Goal: Check status: Check status

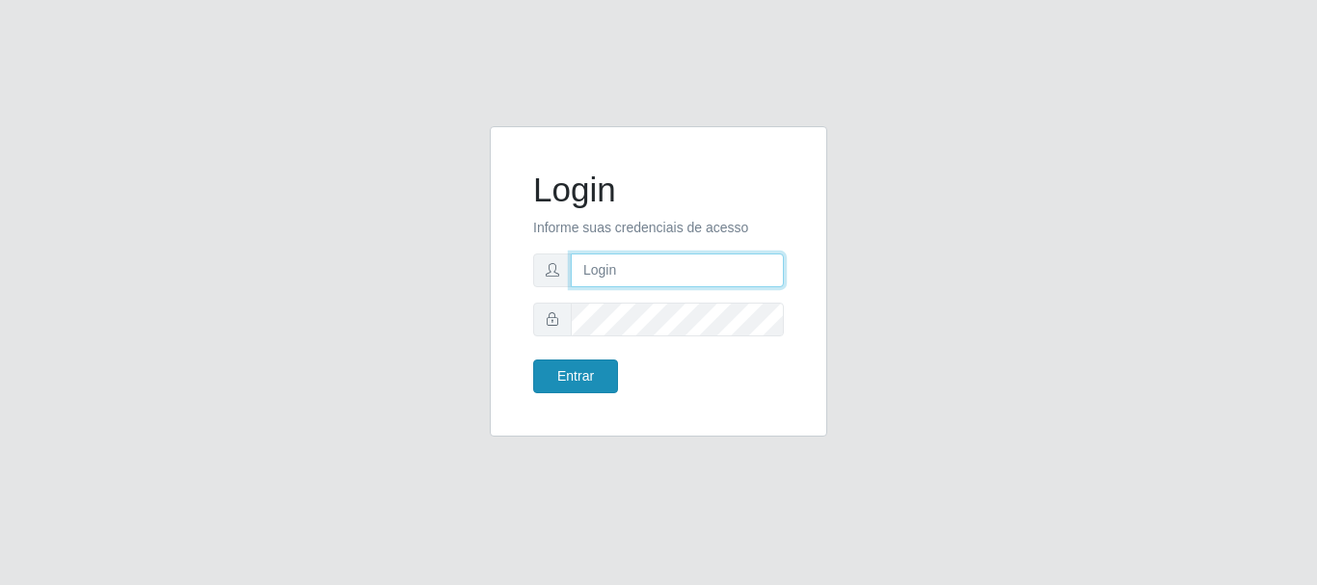
type input "caio@B1"
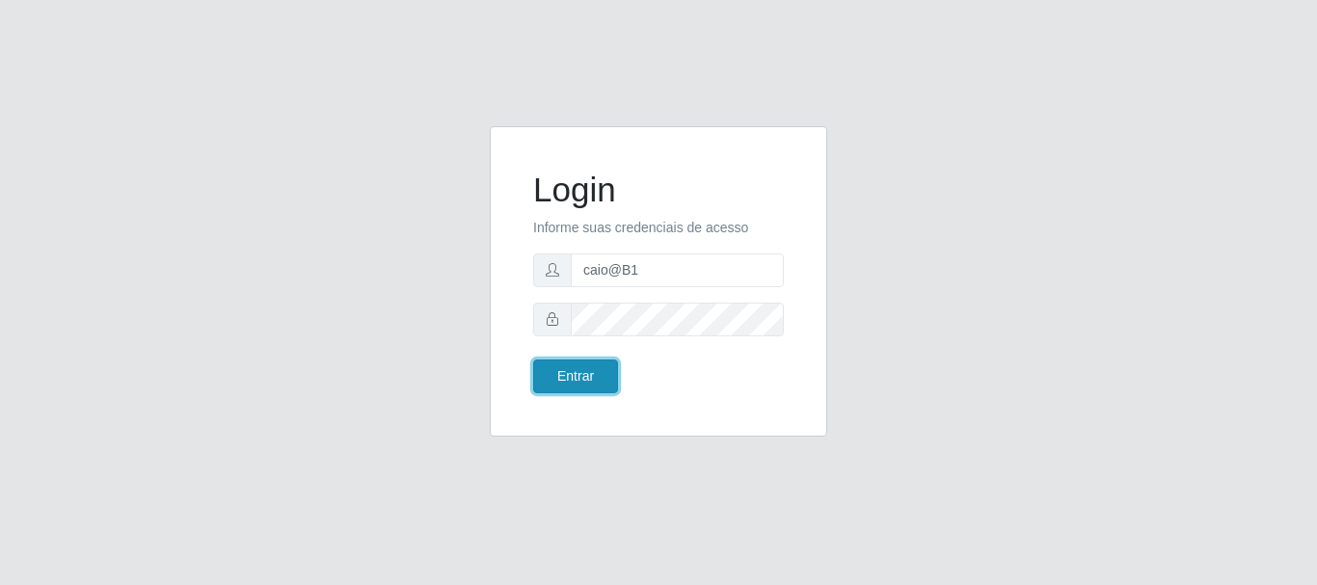
click at [585, 361] on button "Entrar" at bounding box center [575, 377] width 85 height 34
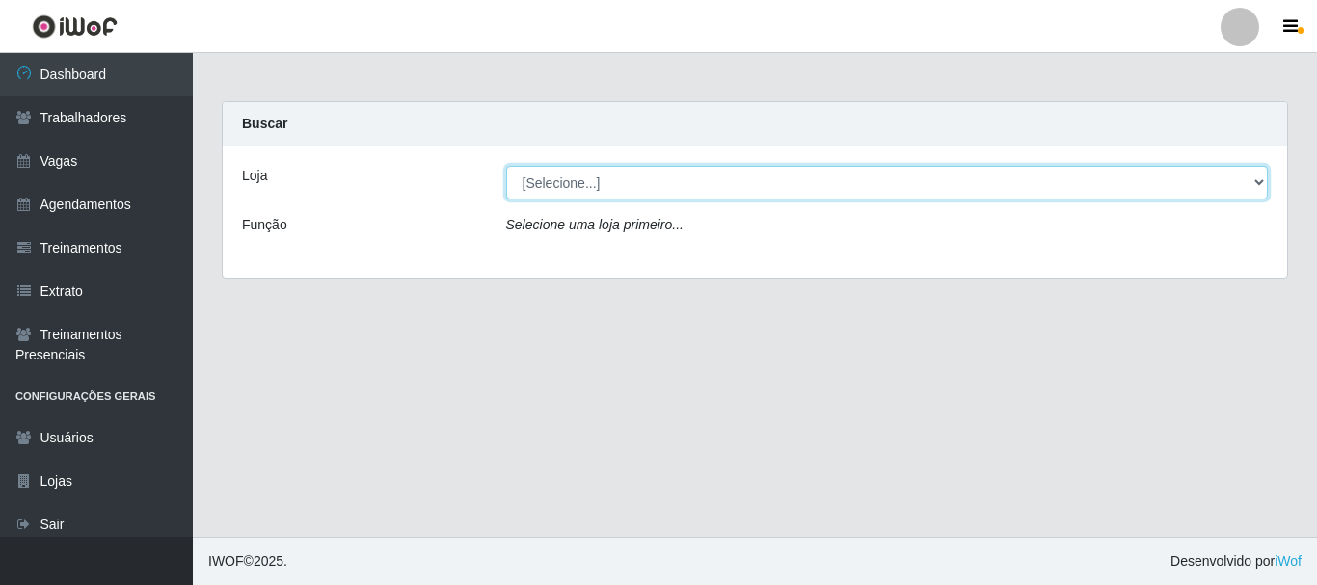
click at [684, 193] on select "[Selecione...] Bemais Supermercados - B1 [GEOGRAPHIC_DATA]" at bounding box center [887, 183] width 763 height 34
select select "403"
click at [506, 166] on select "[Selecione...] Bemais Supermercados - B1 [GEOGRAPHIC_DATA]" at bounding box center [887, 183] width 763 height 34
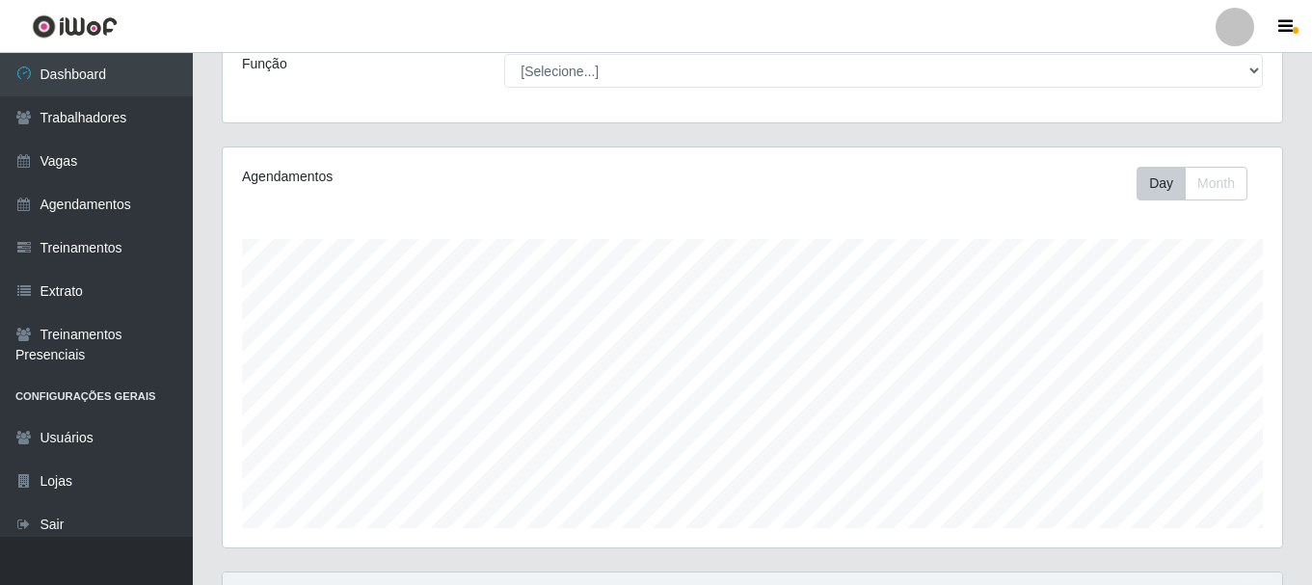
scroll to position [352, 0]
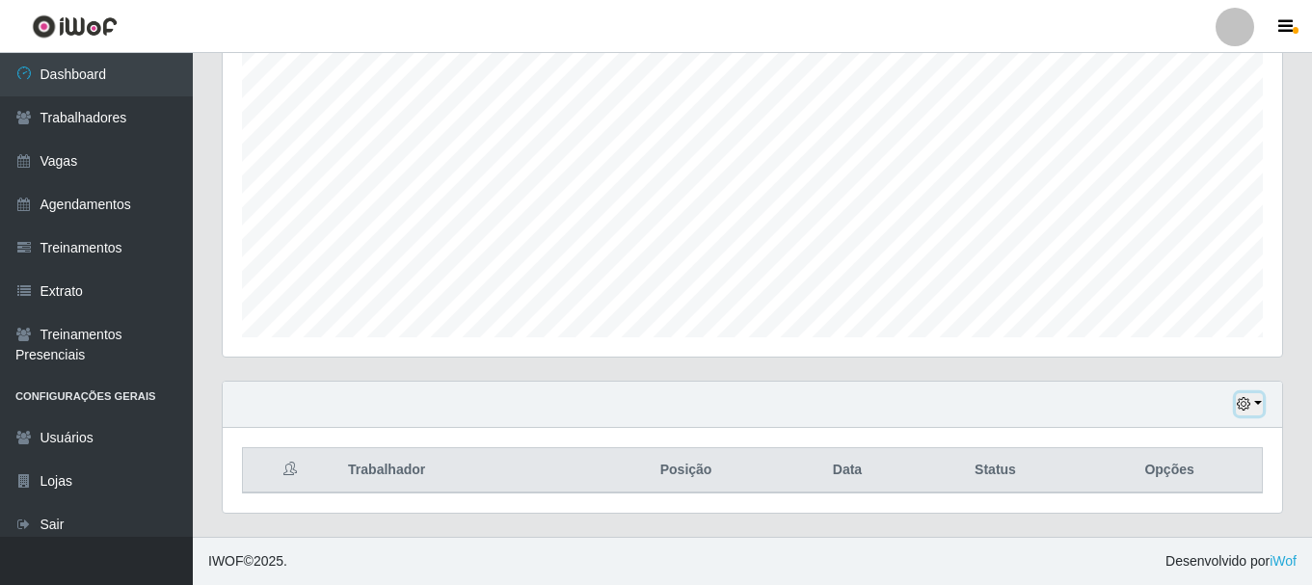
click at [1248, 398] on icon "button" at bounding box center [1244, 404] width 14 height 14
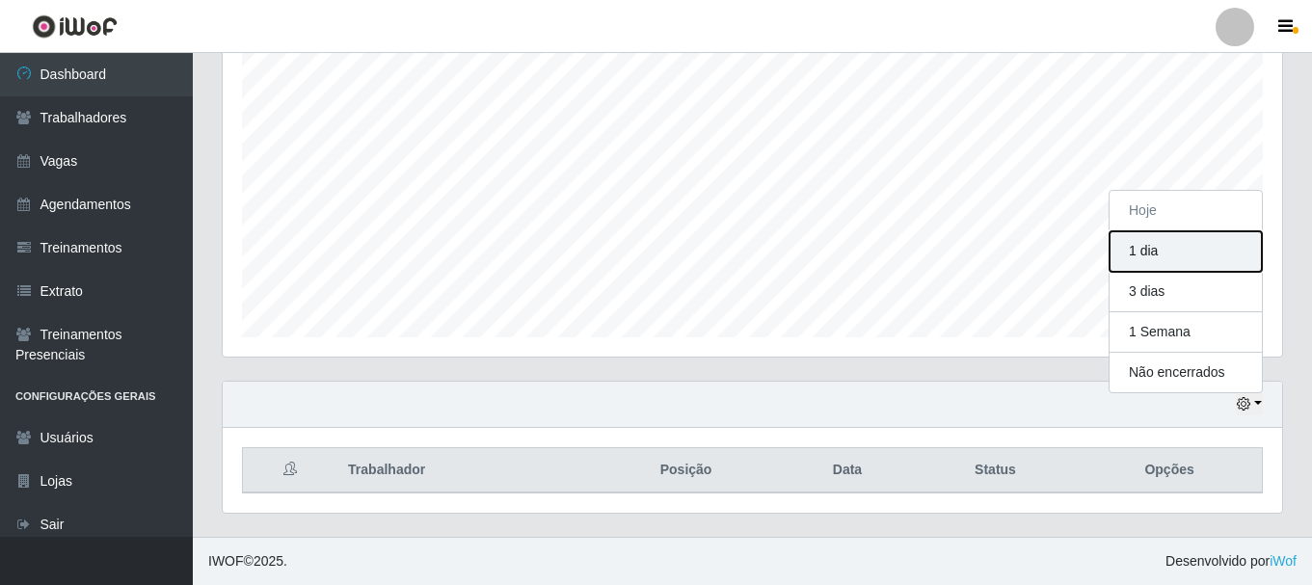
click at [1178, 254] on button "1 dia" at bounding box center [1186, 251] width 152 height 41
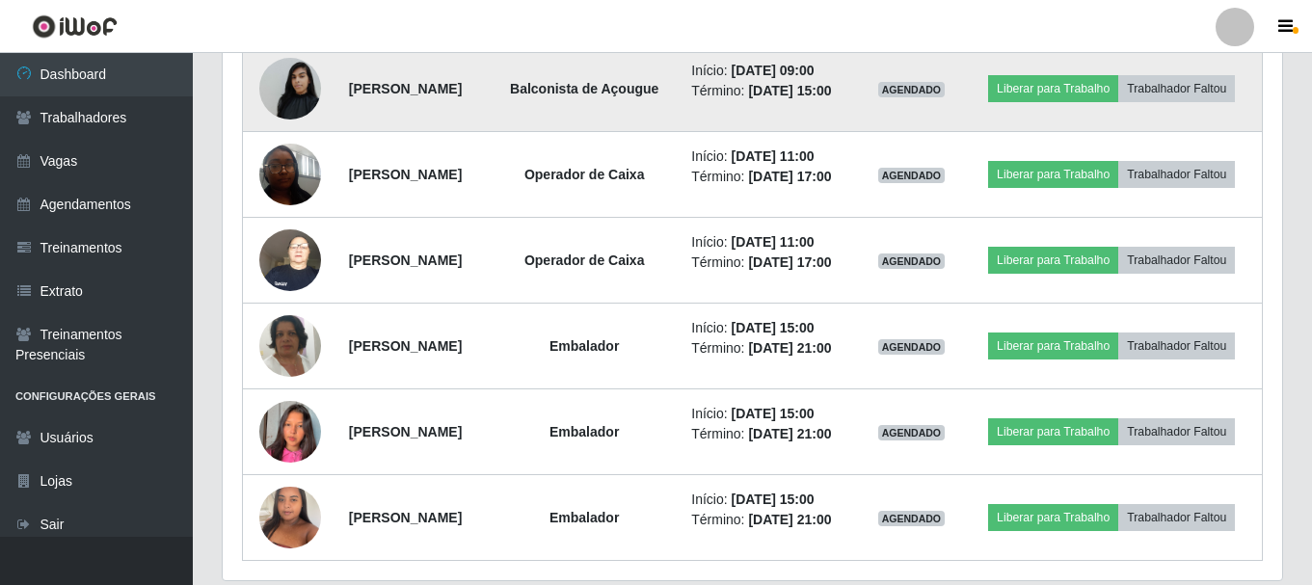
scroll to position [1262, 0]
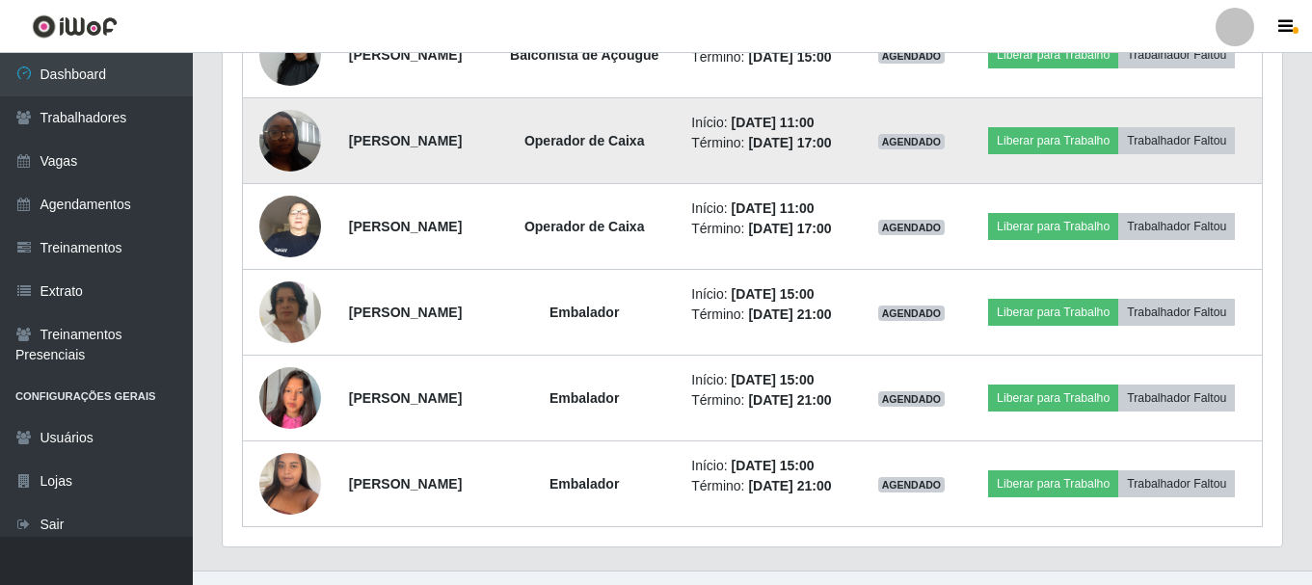
click at [285, 181] on img at bounding box center [290, 140] width 62 height 82
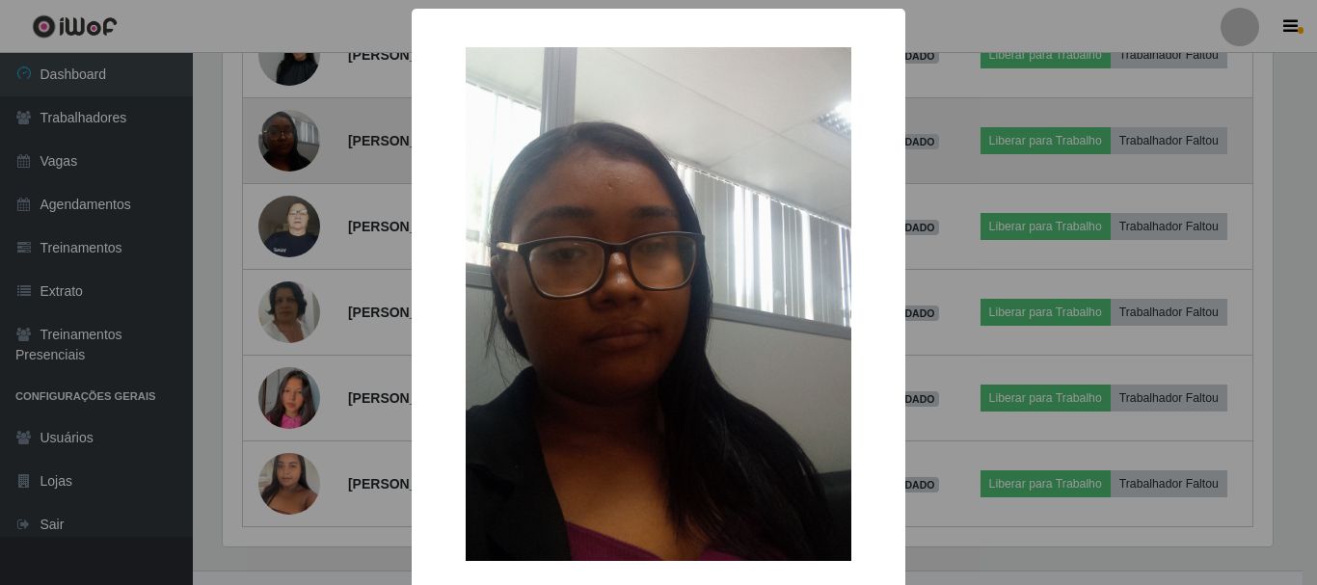
click at [285, 219] on div "× OK Cancel" at bounding box center [658, 292] width 1317 height 585
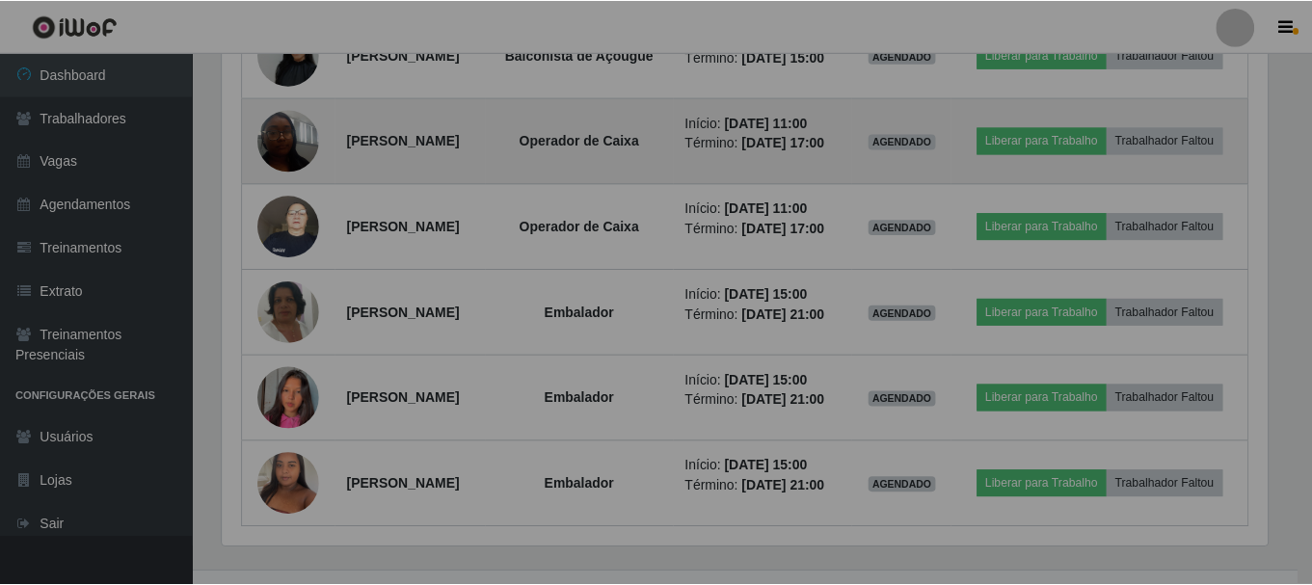
scroll to position [400, 1060]
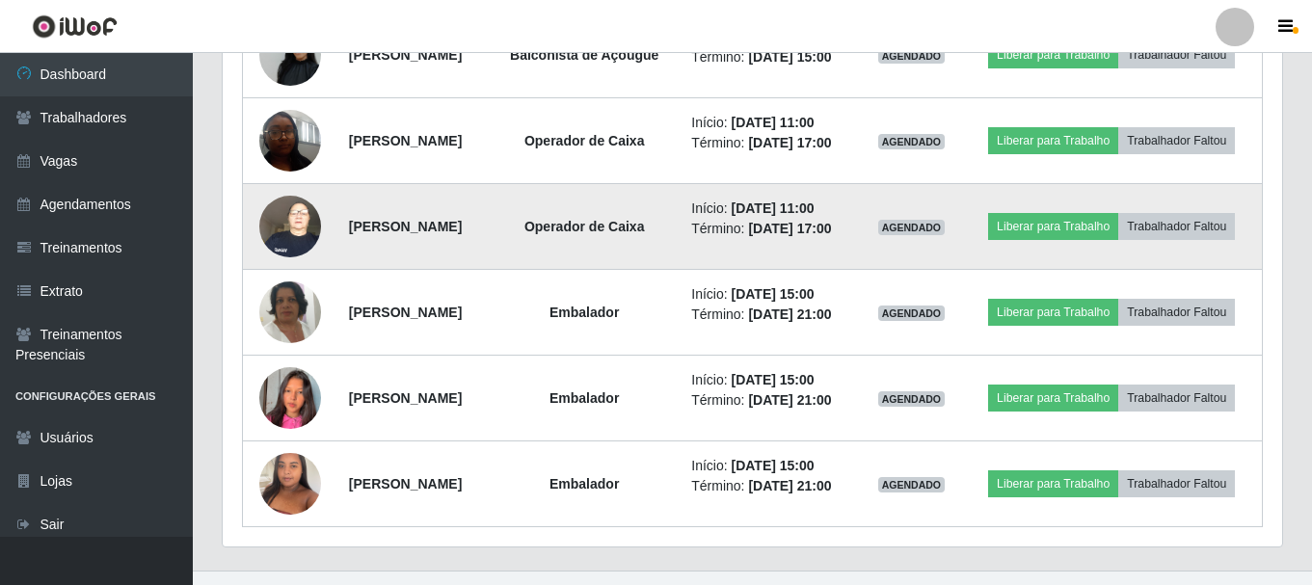
click at [286, 267] on img at bounding box center [290, 226] width 62 height 82
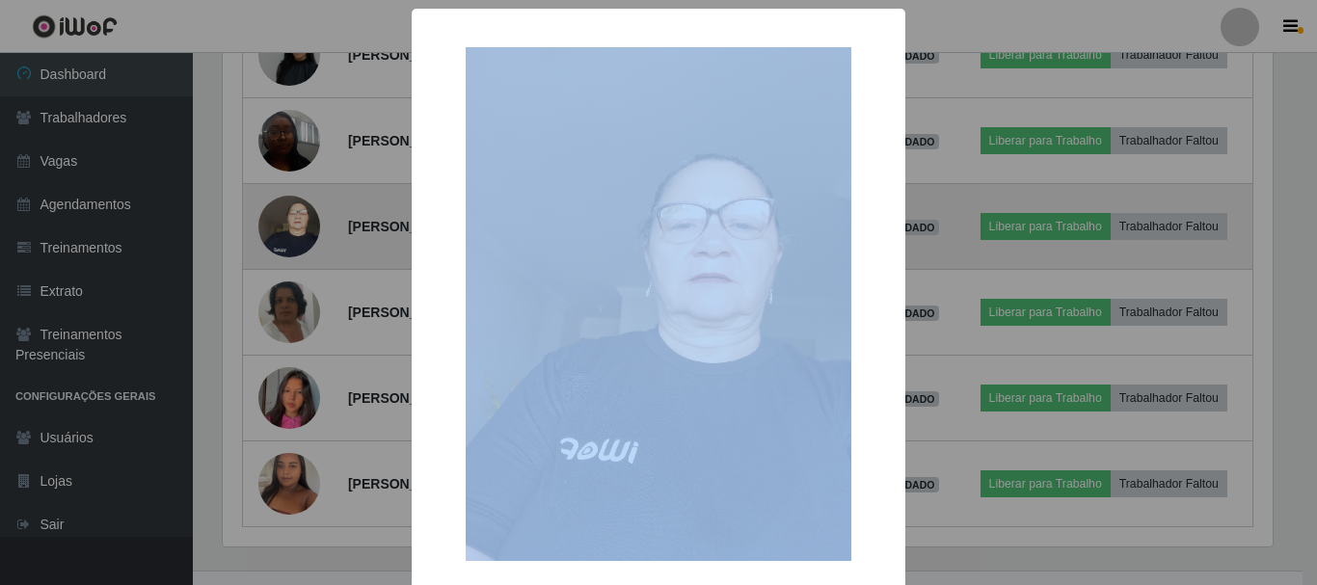
click at [286, 323] on div "× OK Cancel" at bounding box center [658, 292] width 1317 height 585
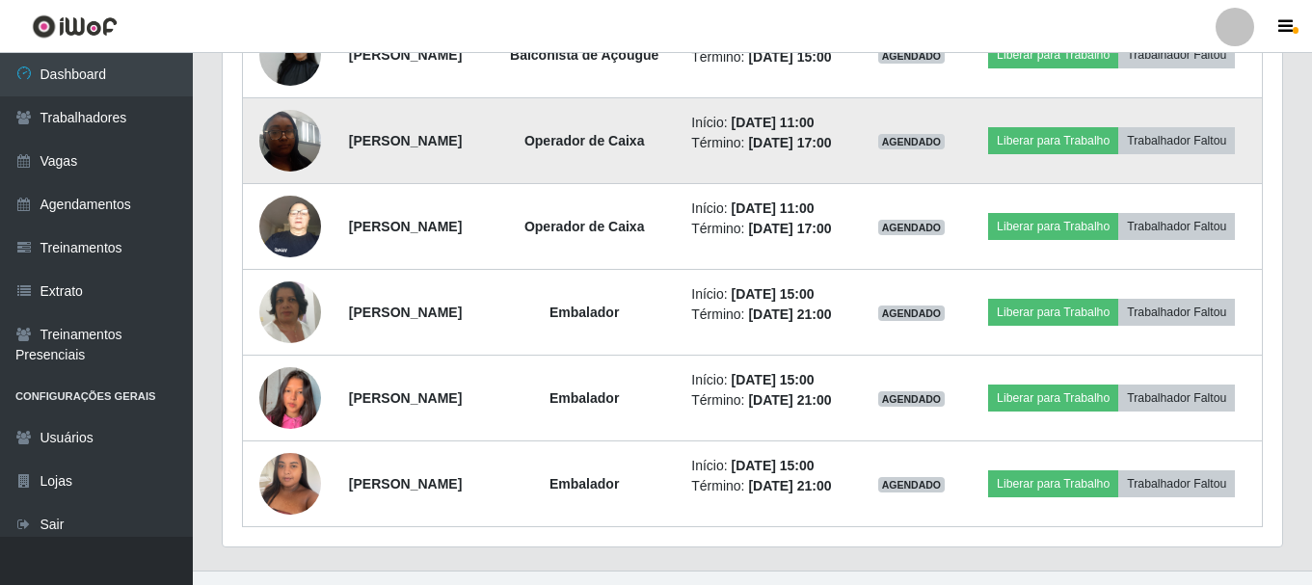
scroll to position [400, 1060]
click at [279, 181] on img at bounding box center [290, 140] width 62 height 82
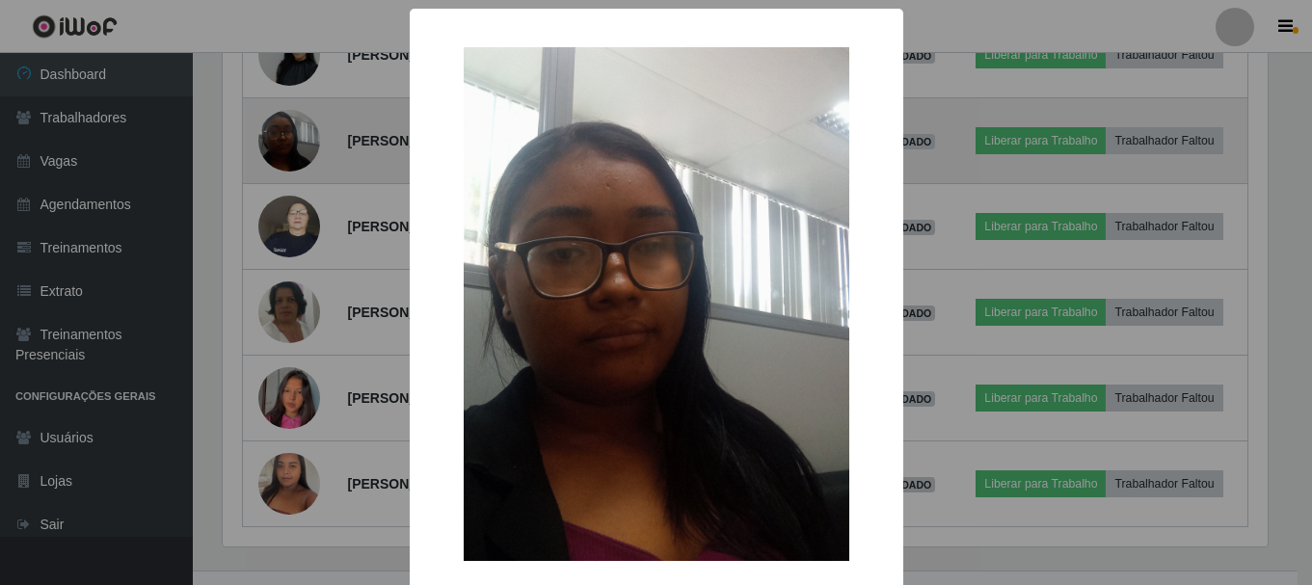
scroll to position [400, 1050]
click at [279, 233] on div "× OK Cancel" at bounding box center [658, 292] width 1317 height 585
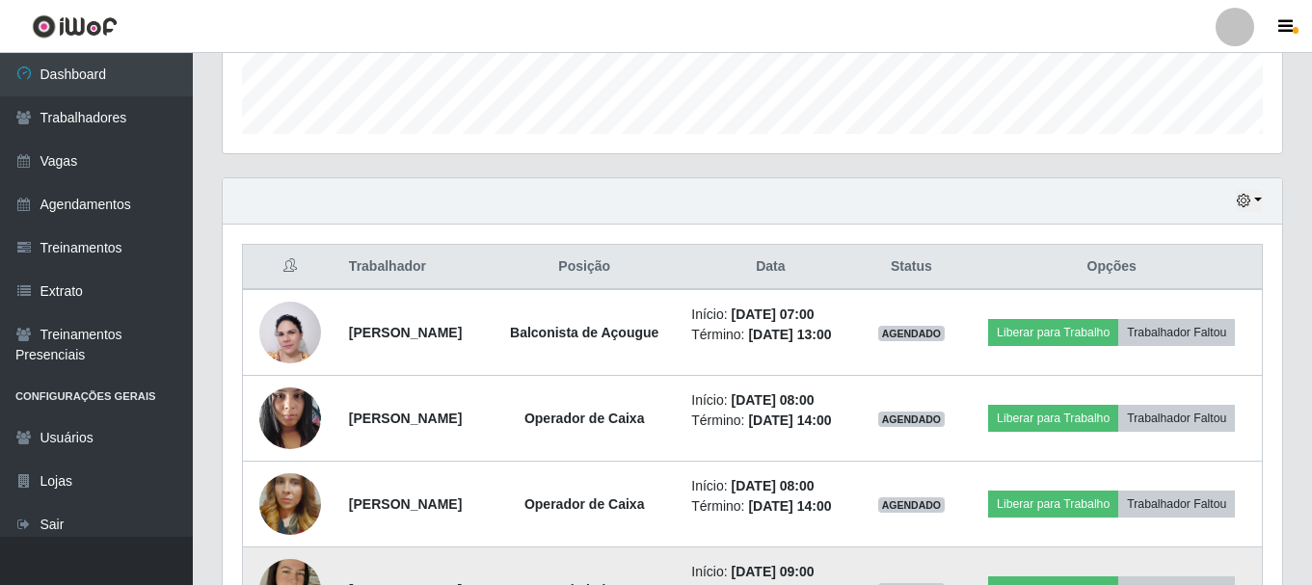
scroll to position [491, 0]
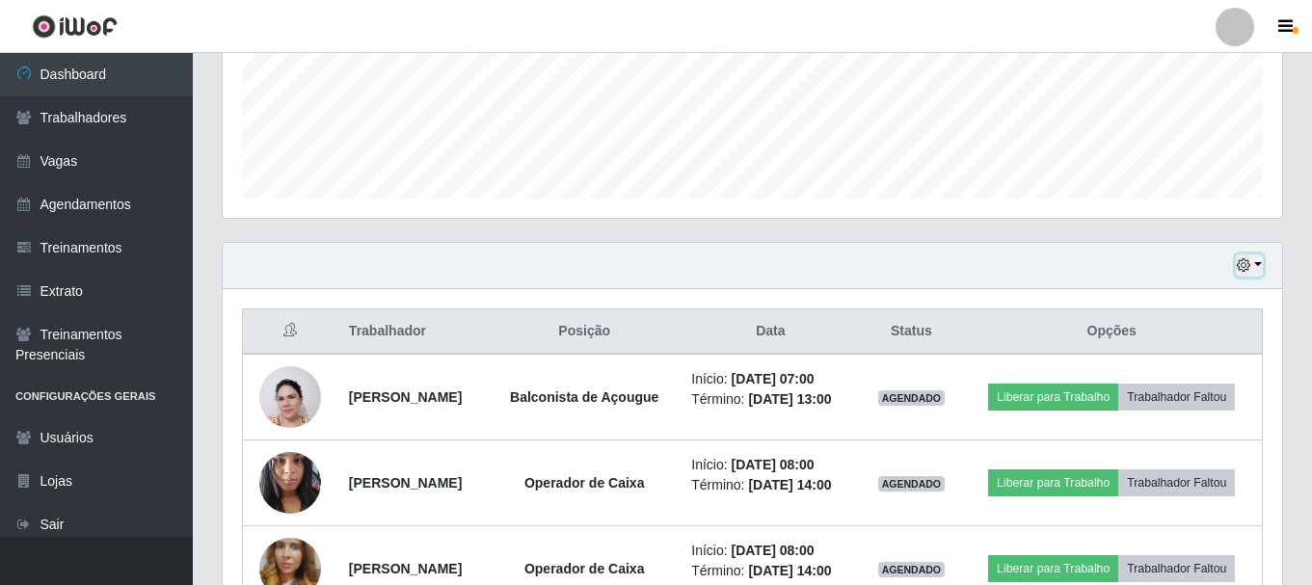
click at [1248, 265] on icon "button" at bounding box center [1244, 265] width 14 height 14
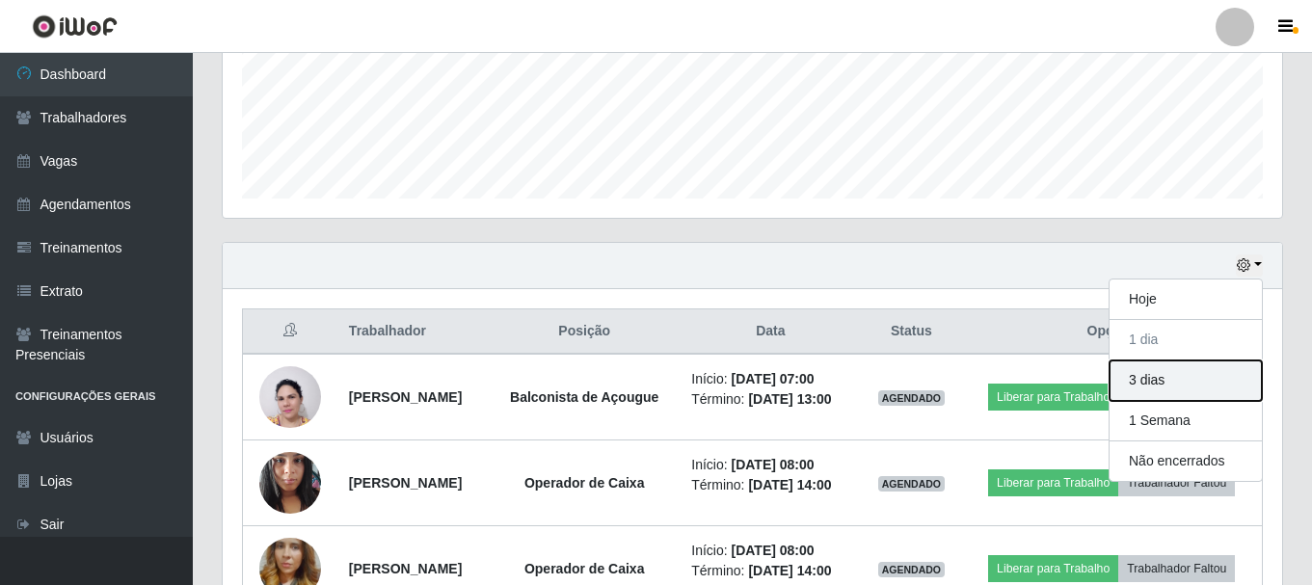
click at [1174, 377] on button "3 dias" at bounding box center [1186, 381] width 152 height 41
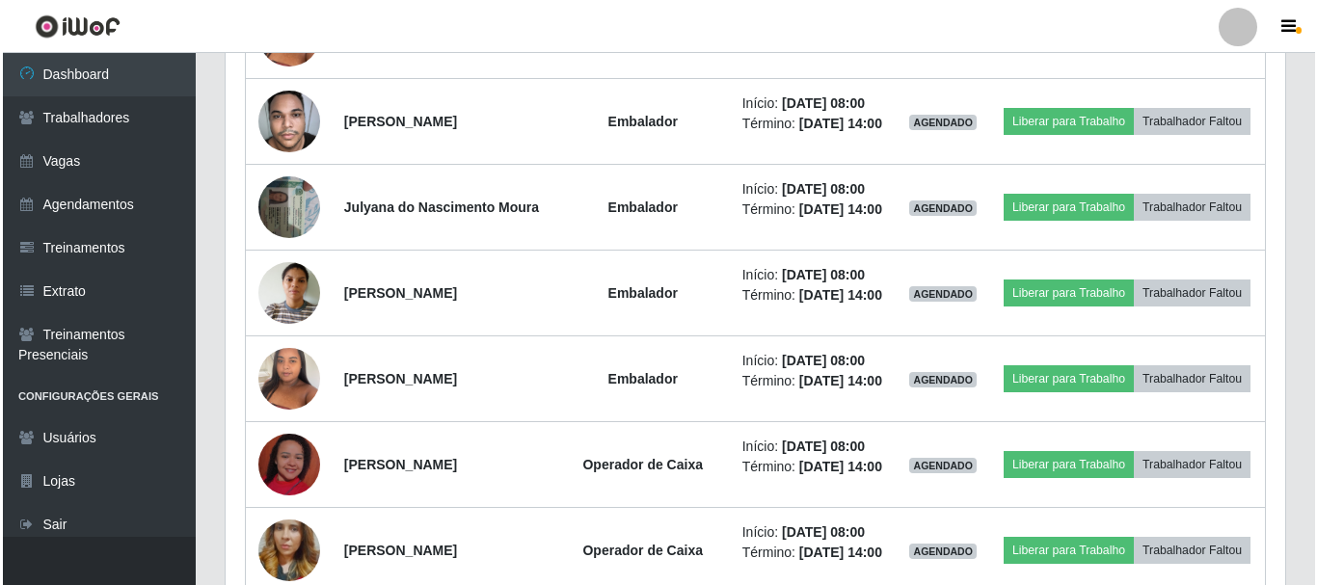
scroll to position [1744, 0]
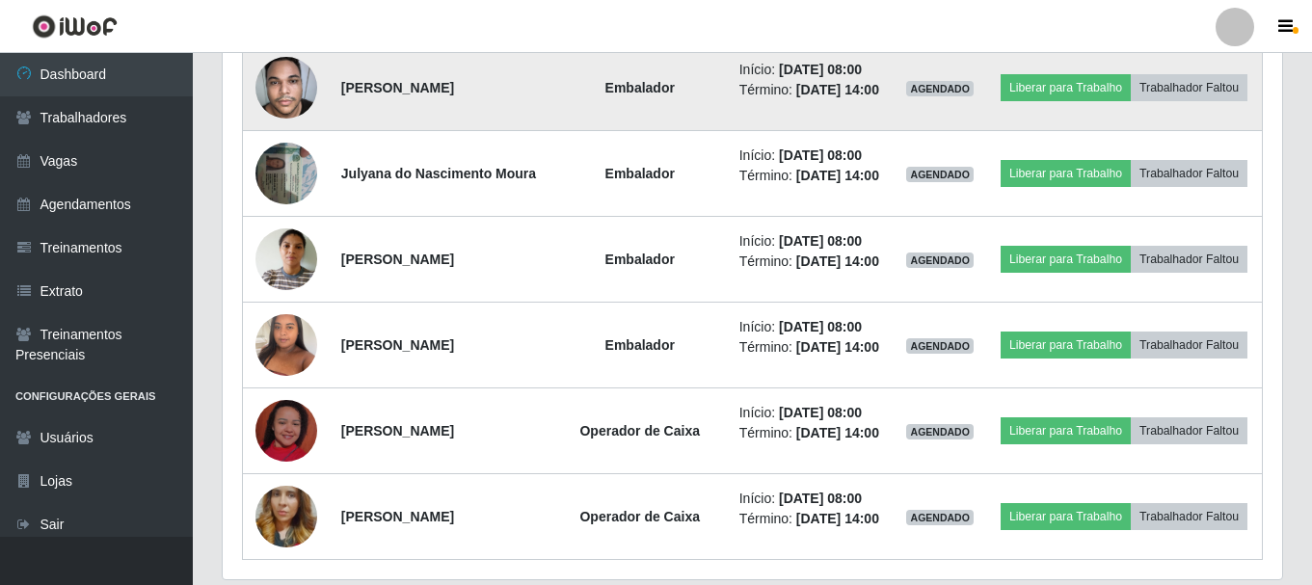
click at [280, 128] on img at bounding box center [287, 87] width 62 height 82
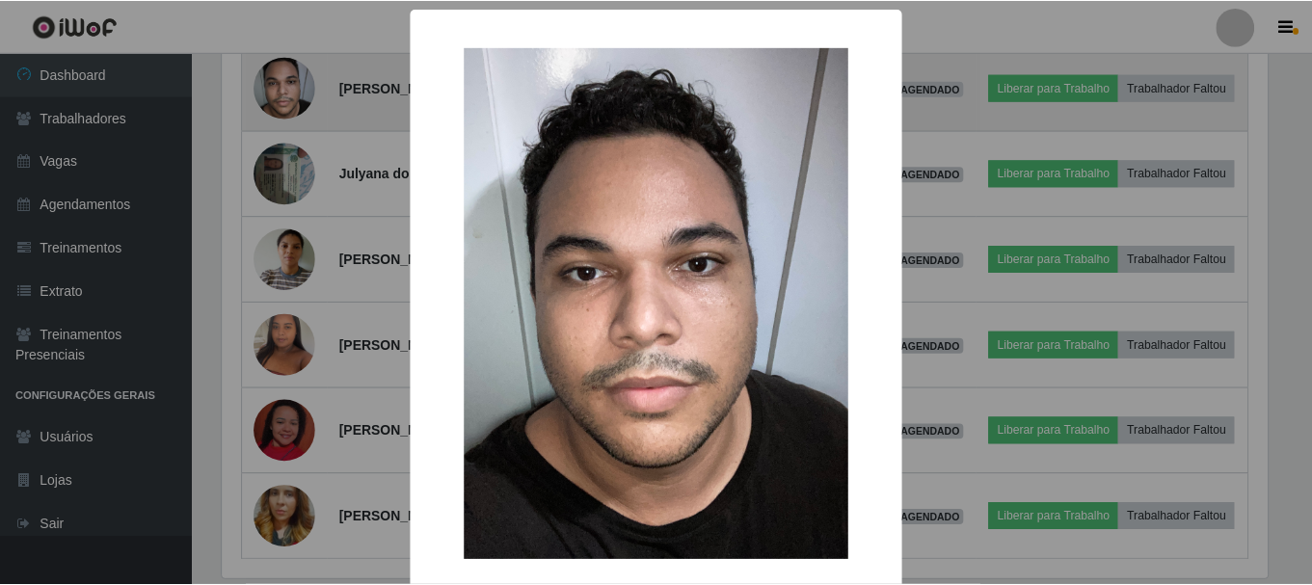
scroll to position [400, 1050]
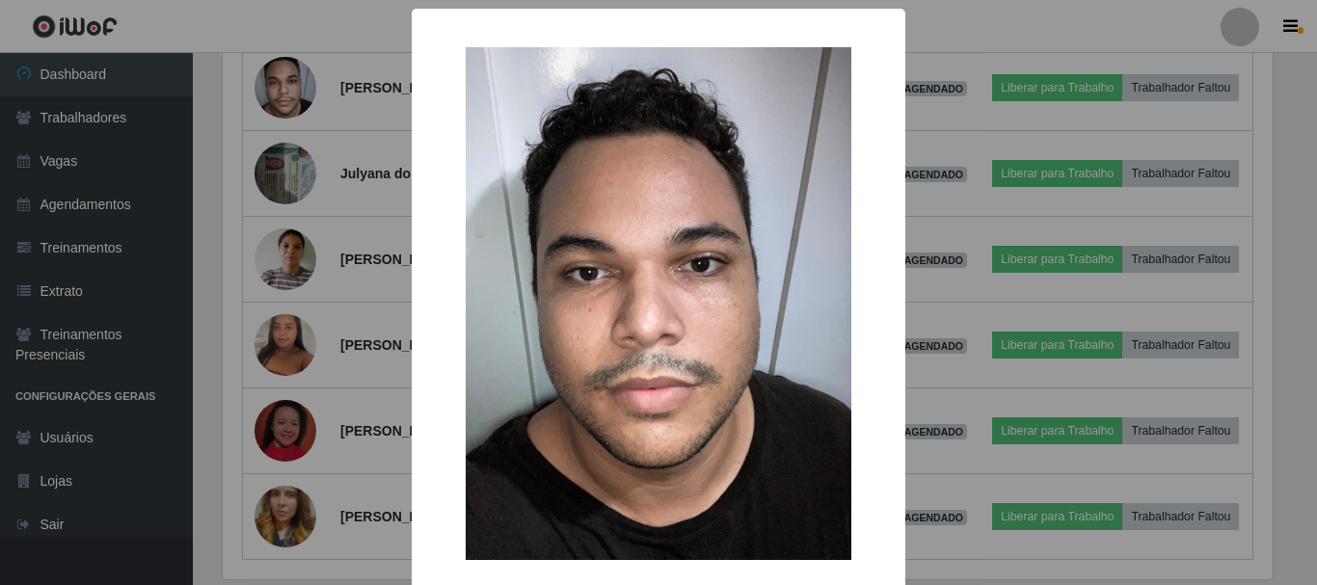
click at [280, 263] on div "× OK Cancel" at bounding box center [658, 292] width 1317 height 585
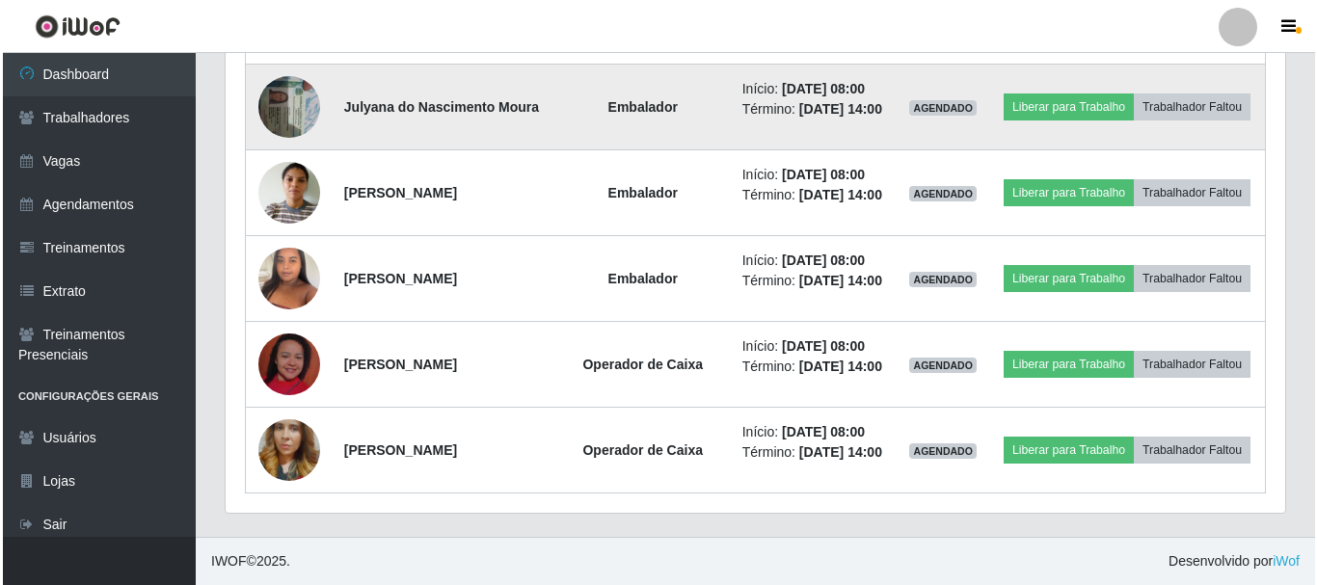
scroll to position [2034, 0]
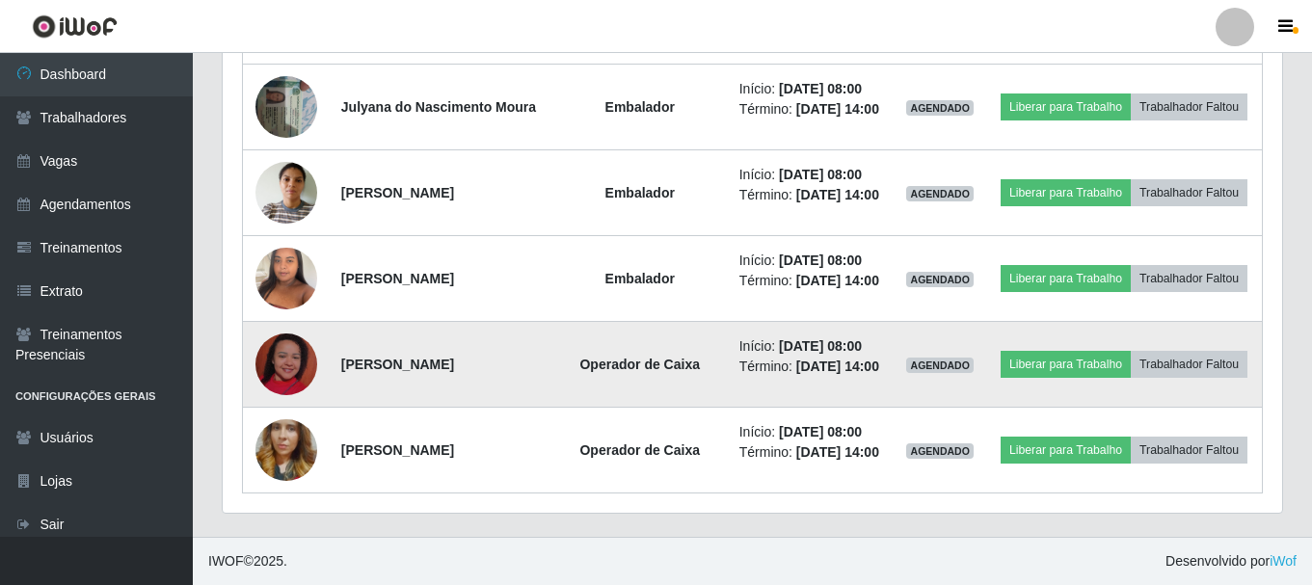
click at [297, 347] on img at bounding box center [287, 365] width 62 height 110
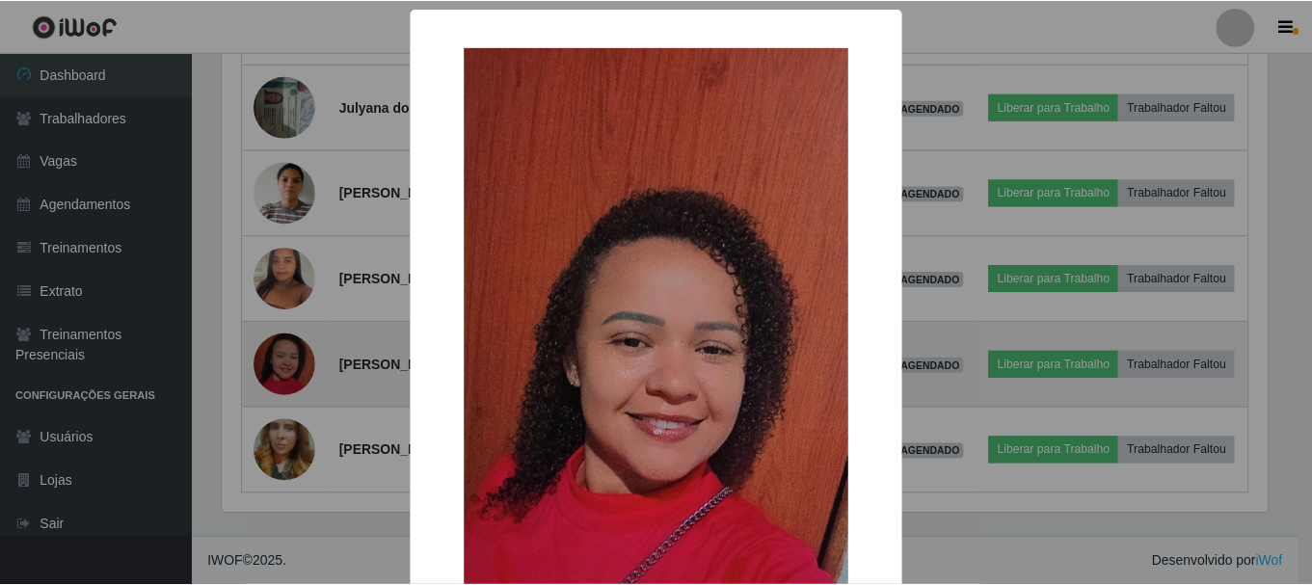
scroll to position [400, 1050]
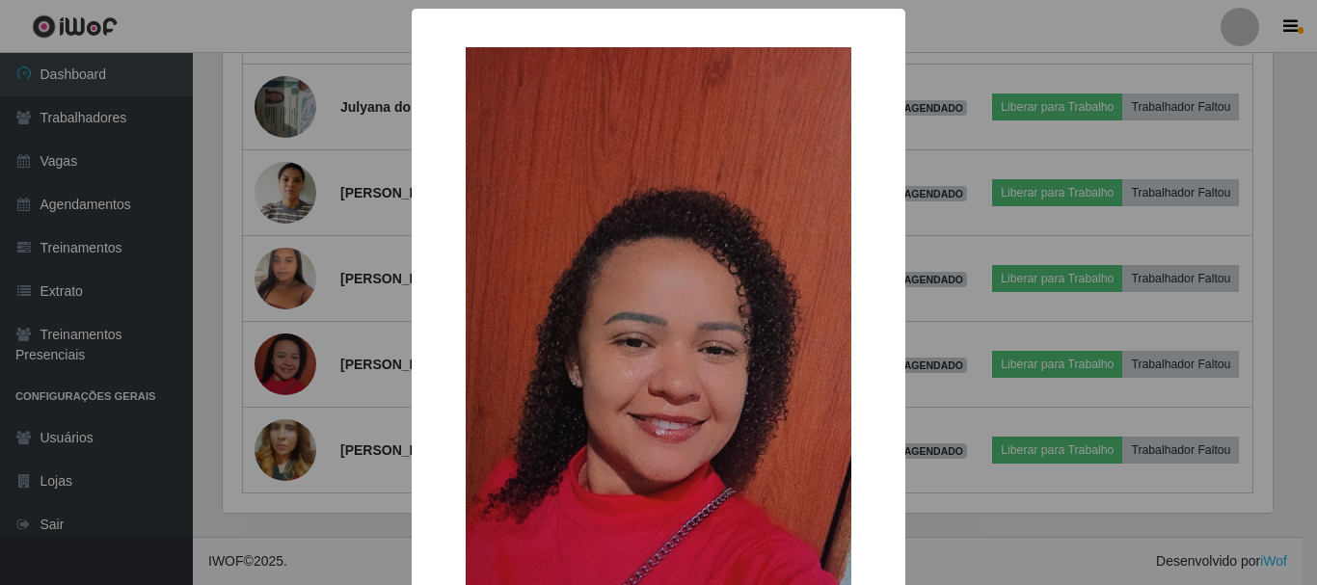
click at [298, 351] on div "× OK Cancel" at bounding box center [658, 292] width 1317 height 585
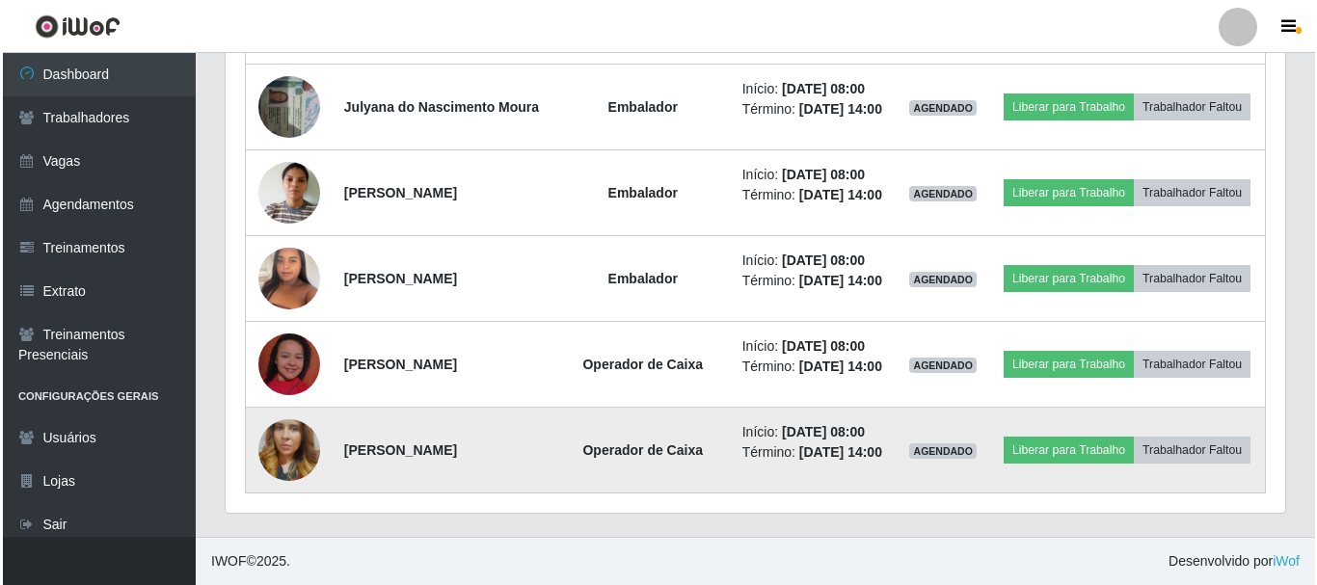
scroll to position [400, 1060]
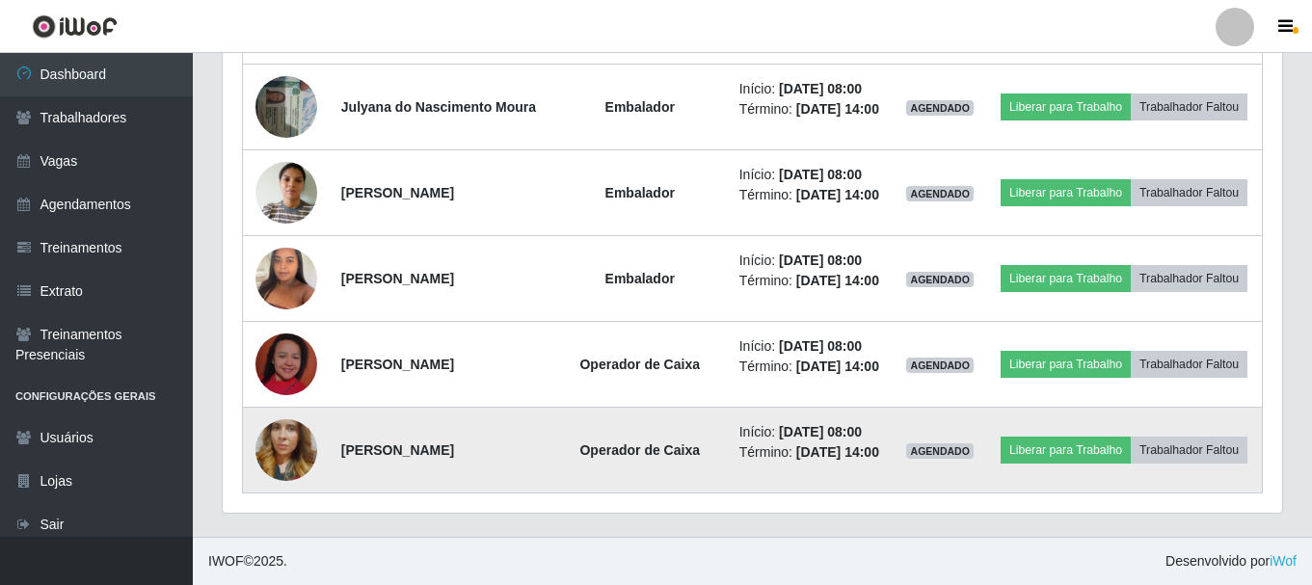
click at [293, 476] on img at bounding box center [287, 450] width 62 height 110
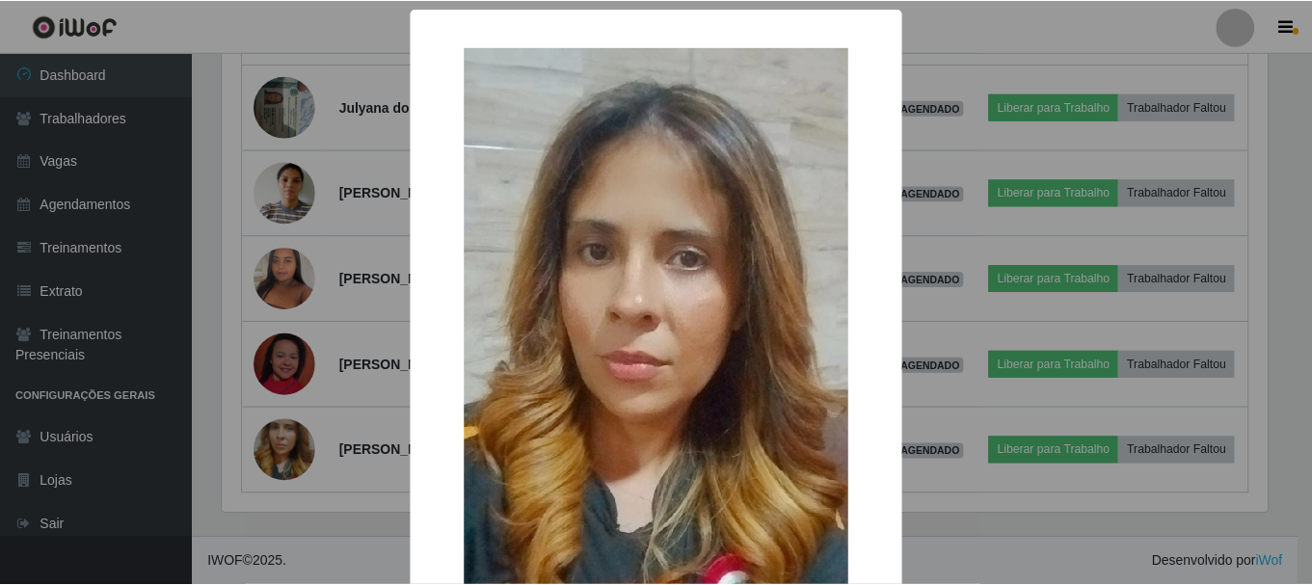
scroll to position [400, 1050]
click at [294, 473] on div "× OK Cancel" at bounding box center [658, 292] width 1317 height 585
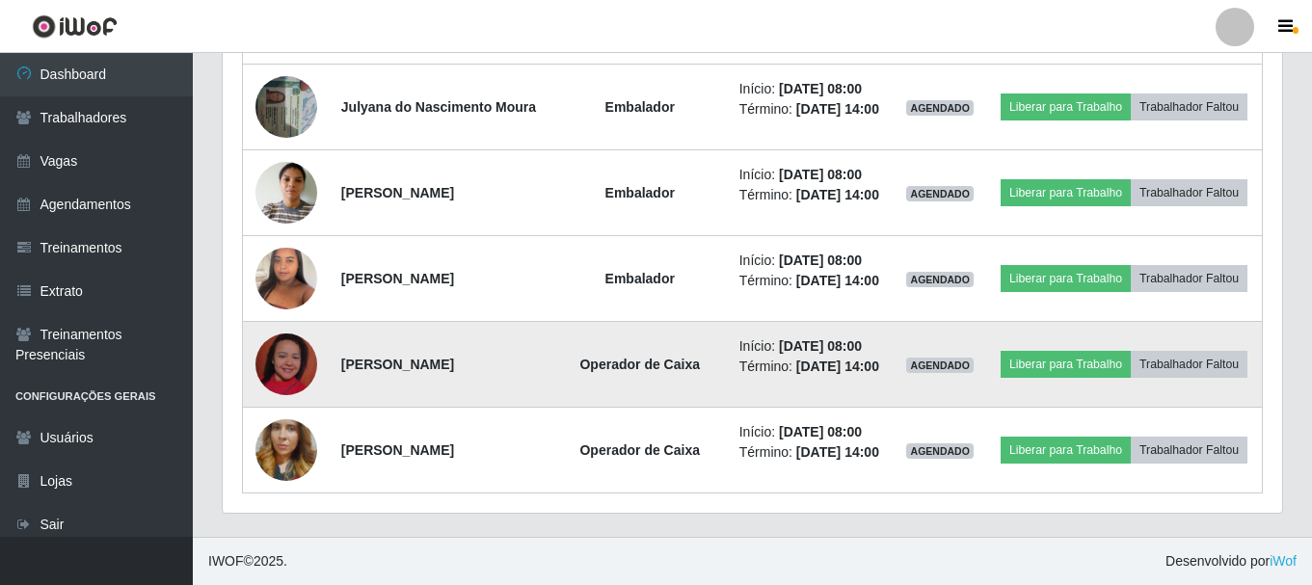
scroll to position [1960, 0]
click at [281, 419] on img at bounding box center [287, 365] width 62 height 110
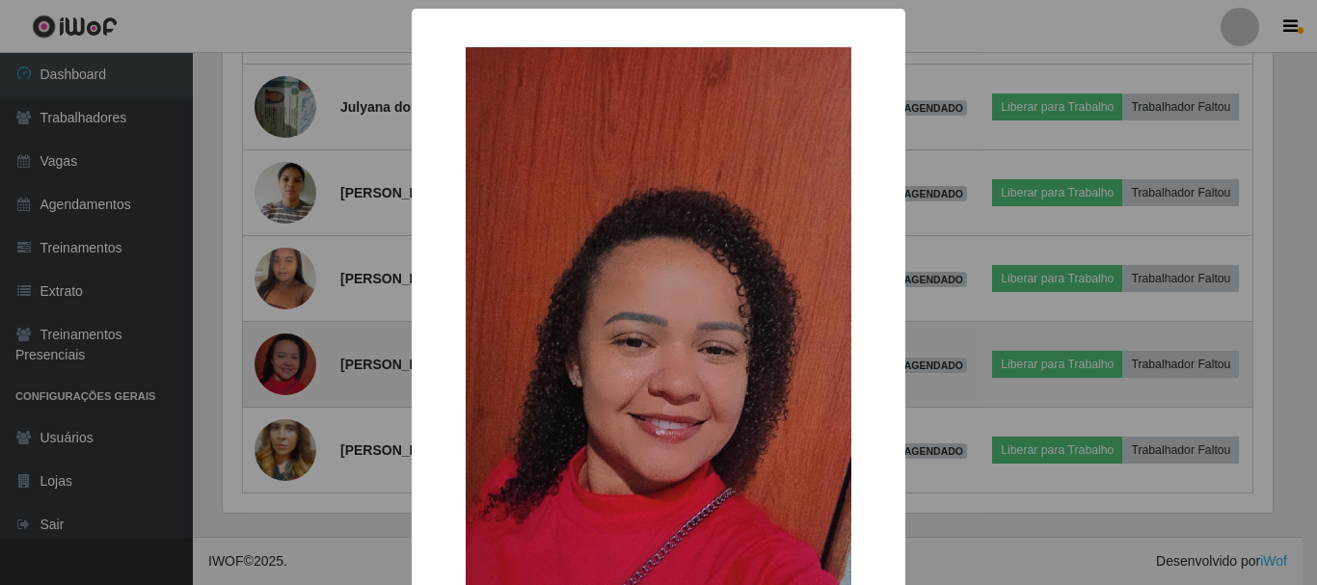
click at [281, 425] on div "× OK Cancel" at bounding box center [658, 292] width 1317 height 585
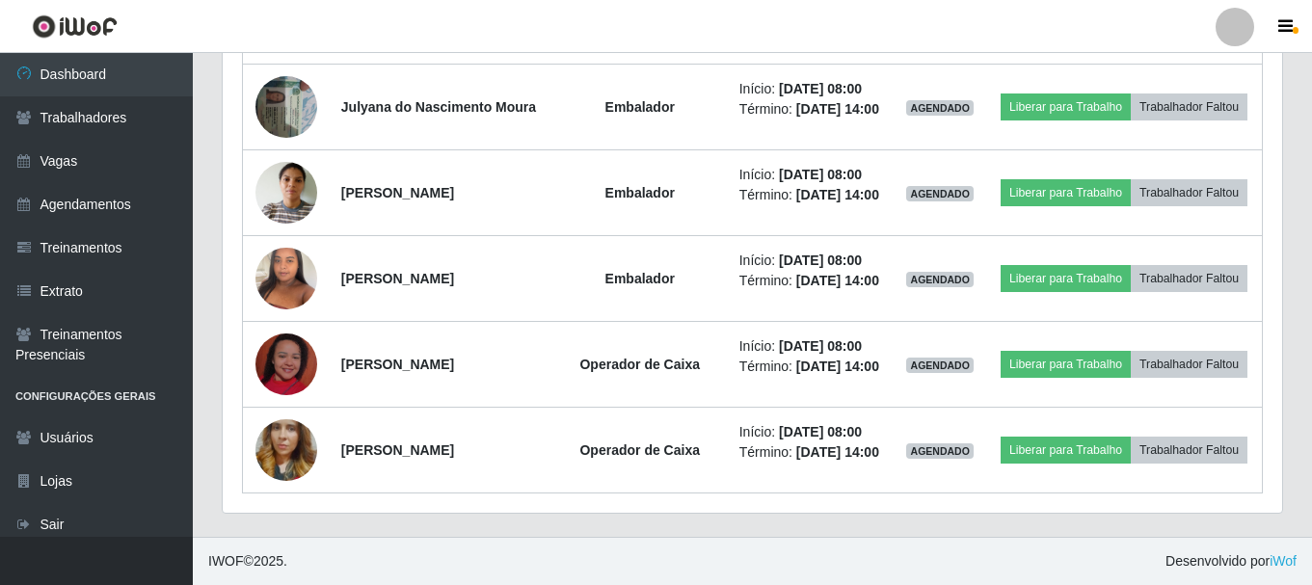
scroll to position [1864, 0]
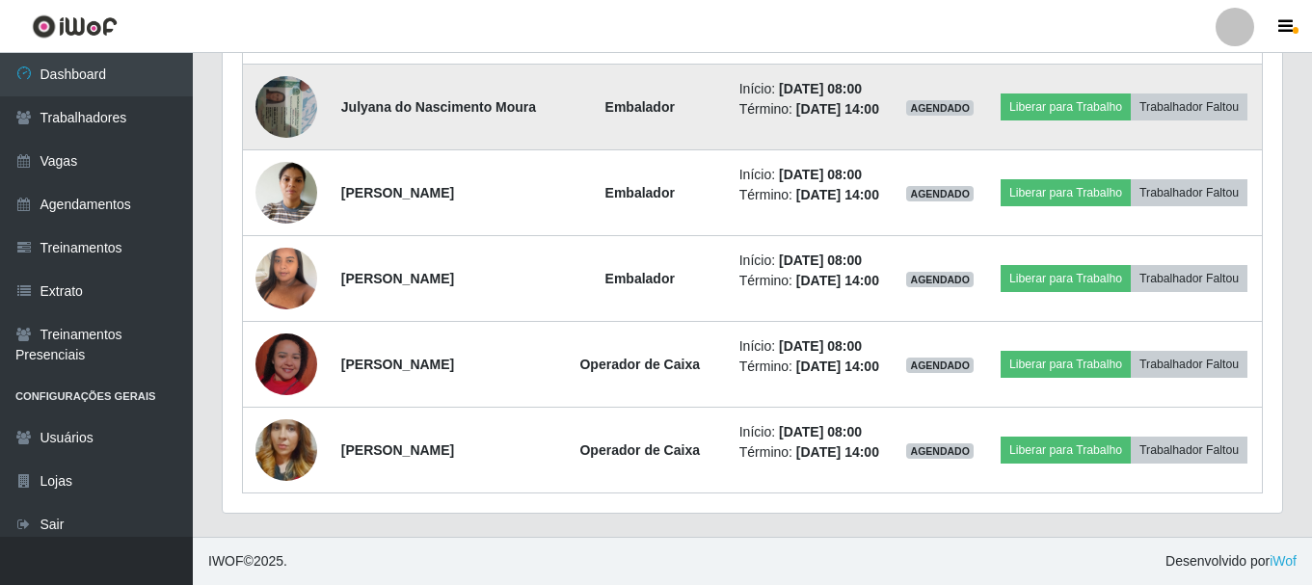
click at [291, 148] on img at bounding box center [287, 107] width 62 height 82
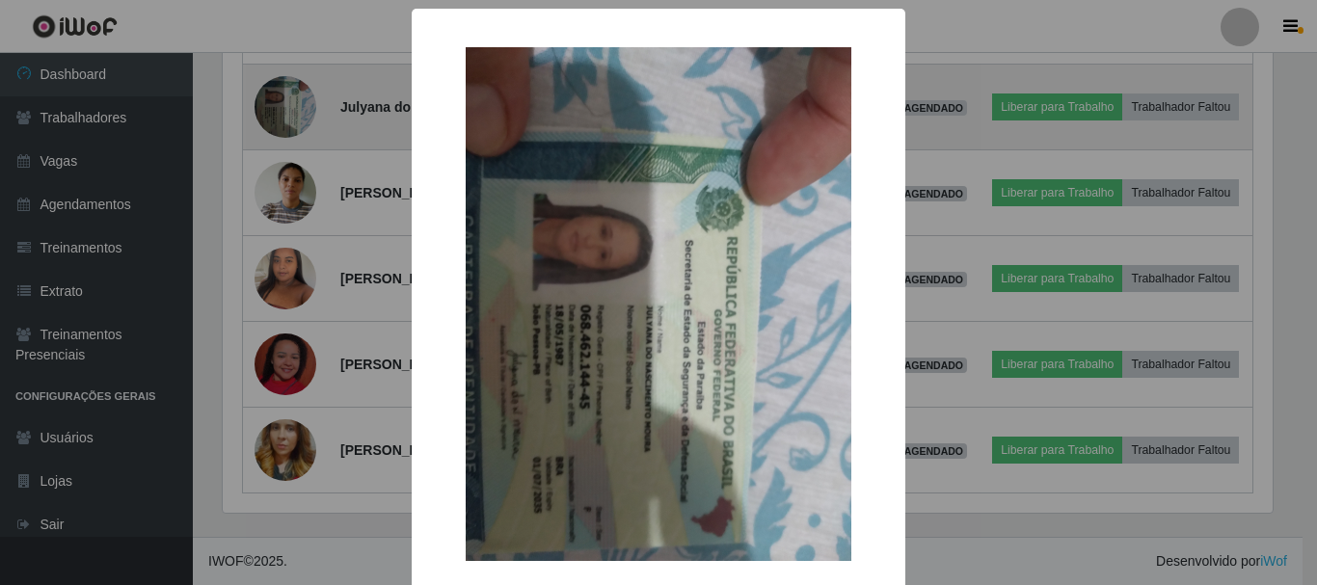
click at [291, 240] on div "× OK Cancel" at bounding box center [658, 292] width 1317 height 585
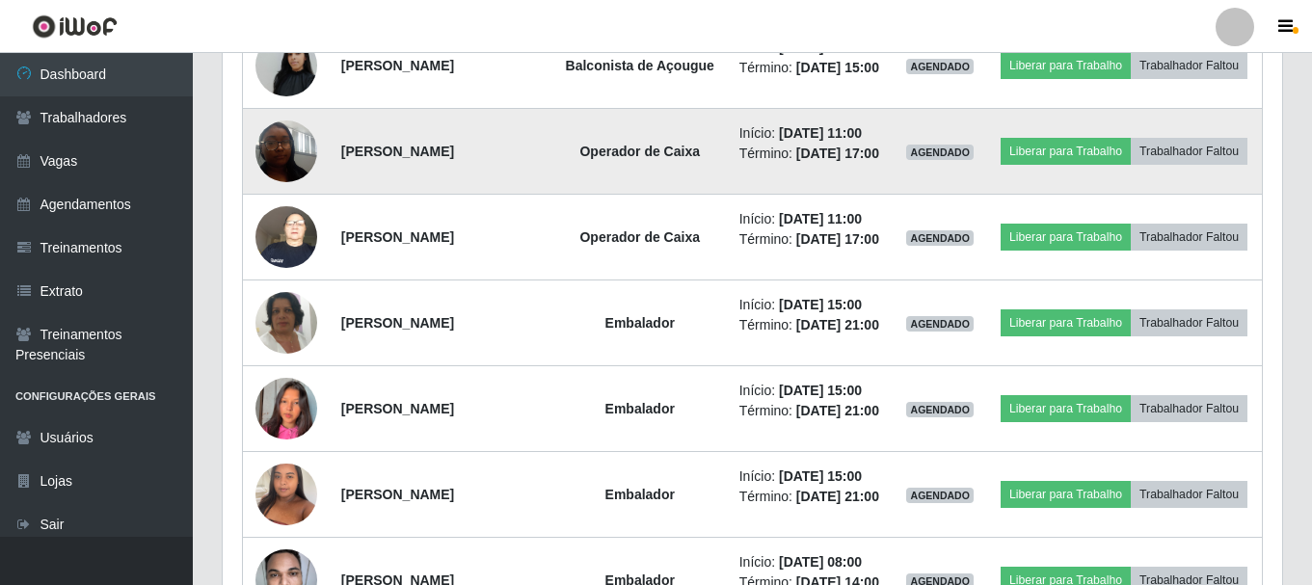
scroll to position [1285, 0]
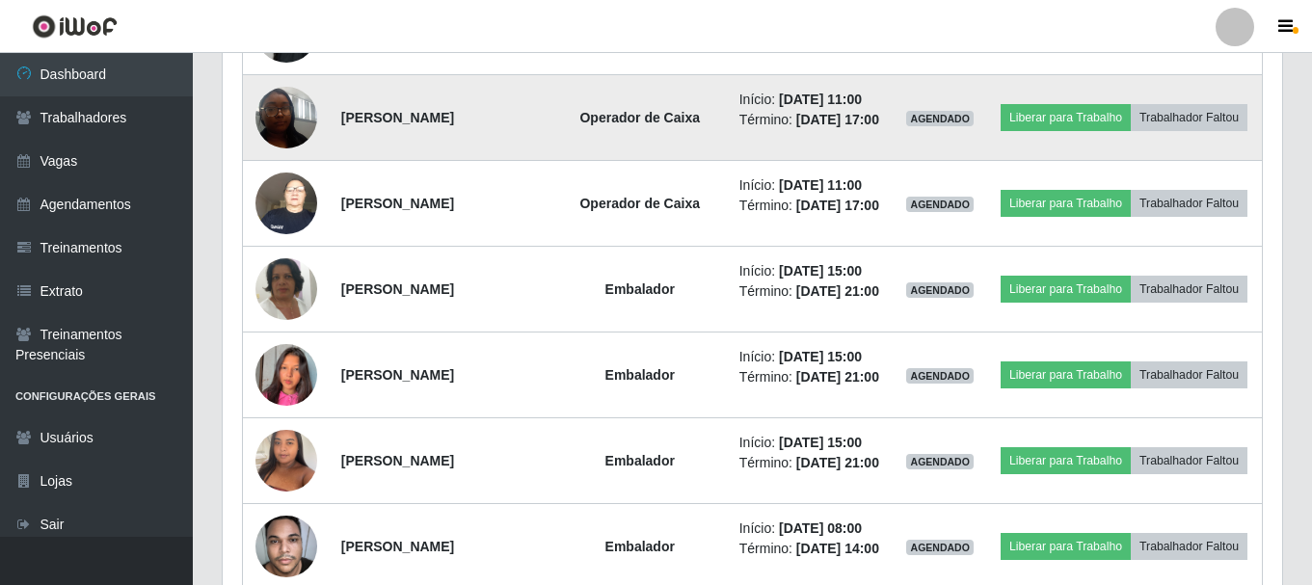
click at [290, 158] on img at bounding box center [287, 117] width 62 height 82
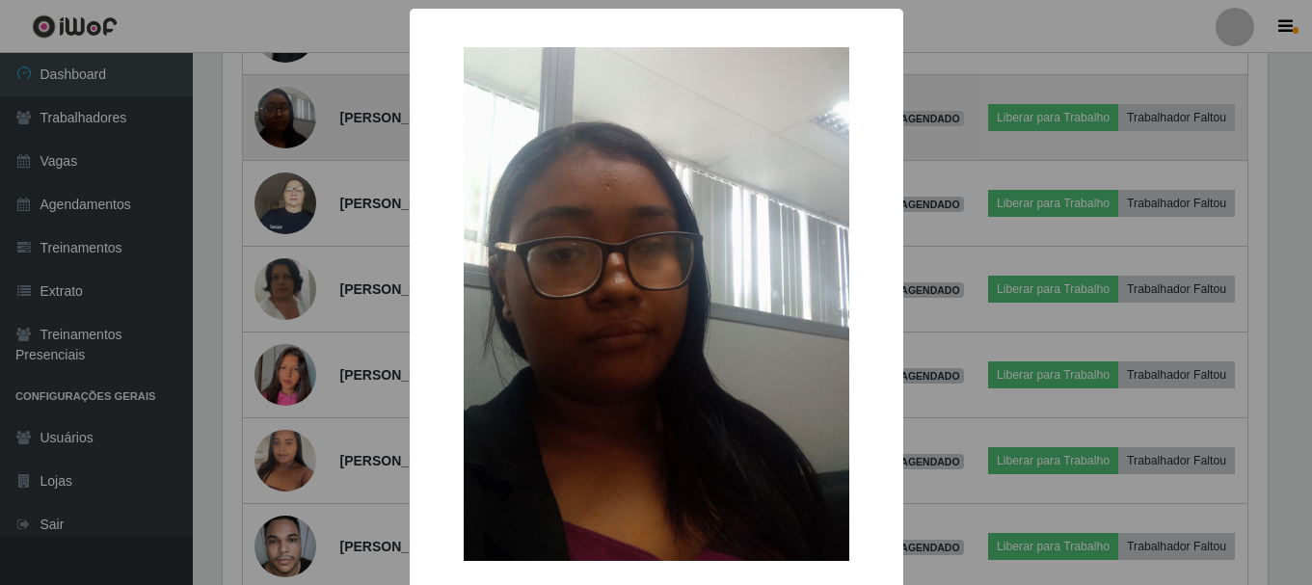
scroll to position [400, 1050]
click at [290, 206] on div "× OK Cancel" at bounding box center [658, 292] width 1317 height 585
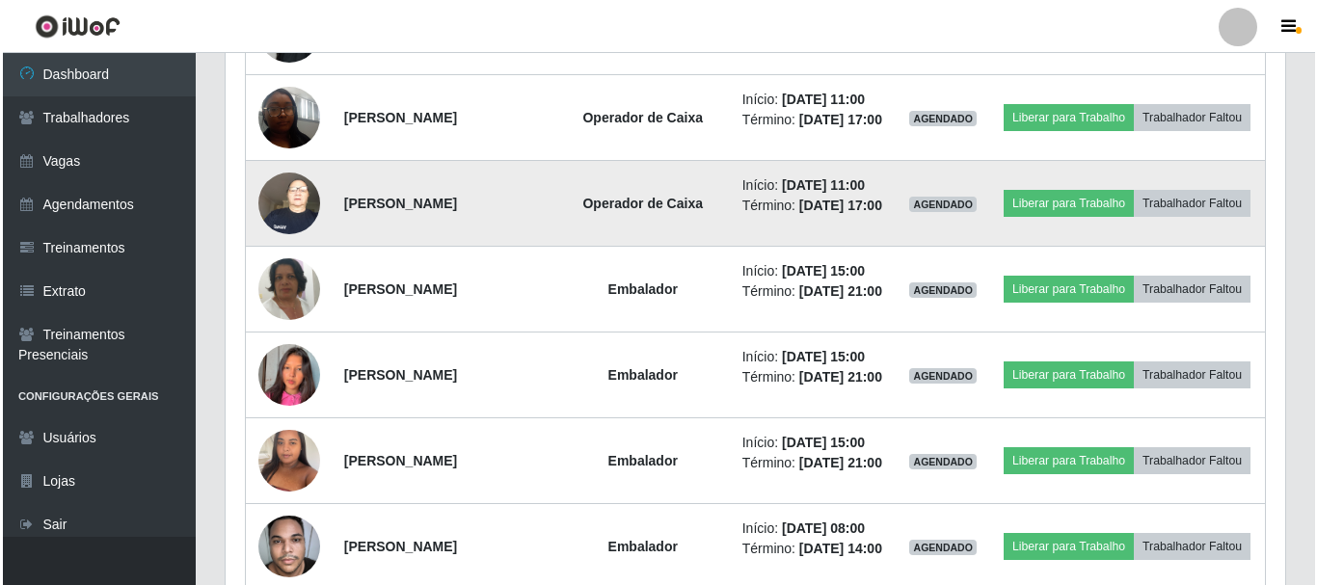
scroll to position [400, 1060]
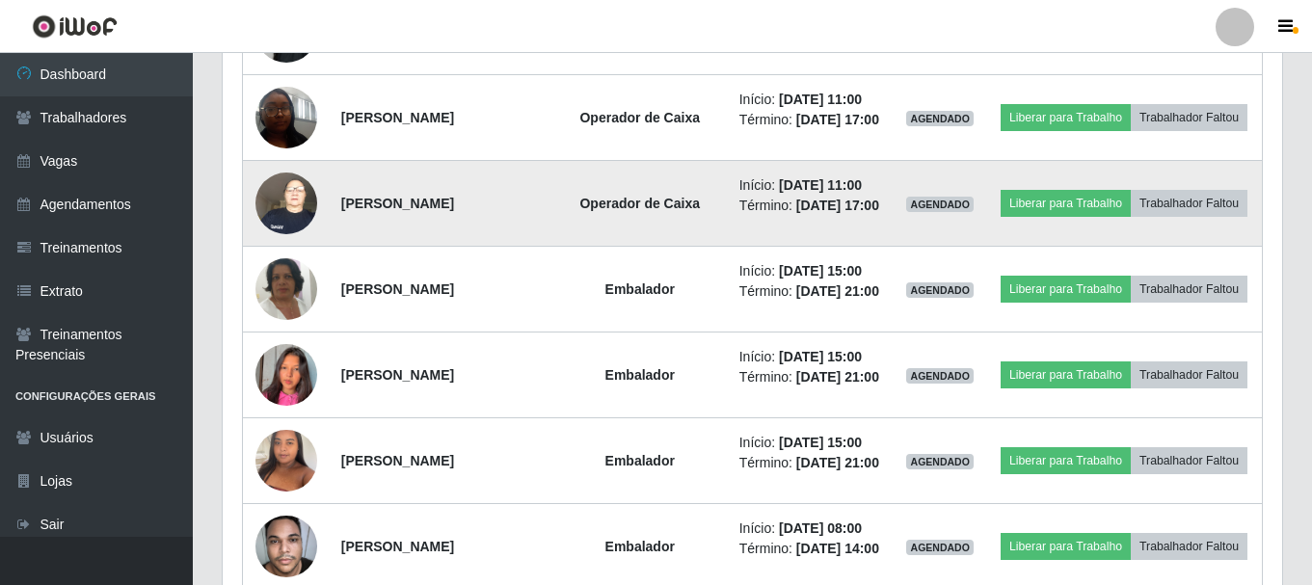
click at [294, 244] on img at bounding box center [287, 203] width 62 height 82
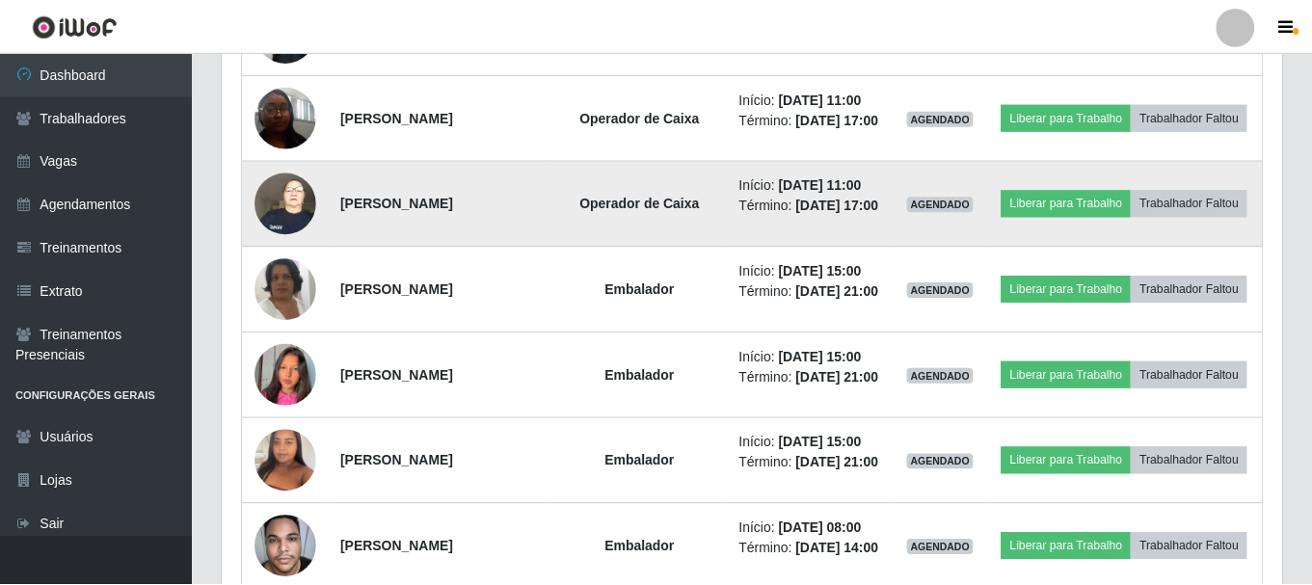
scroll to position [400, 1050]
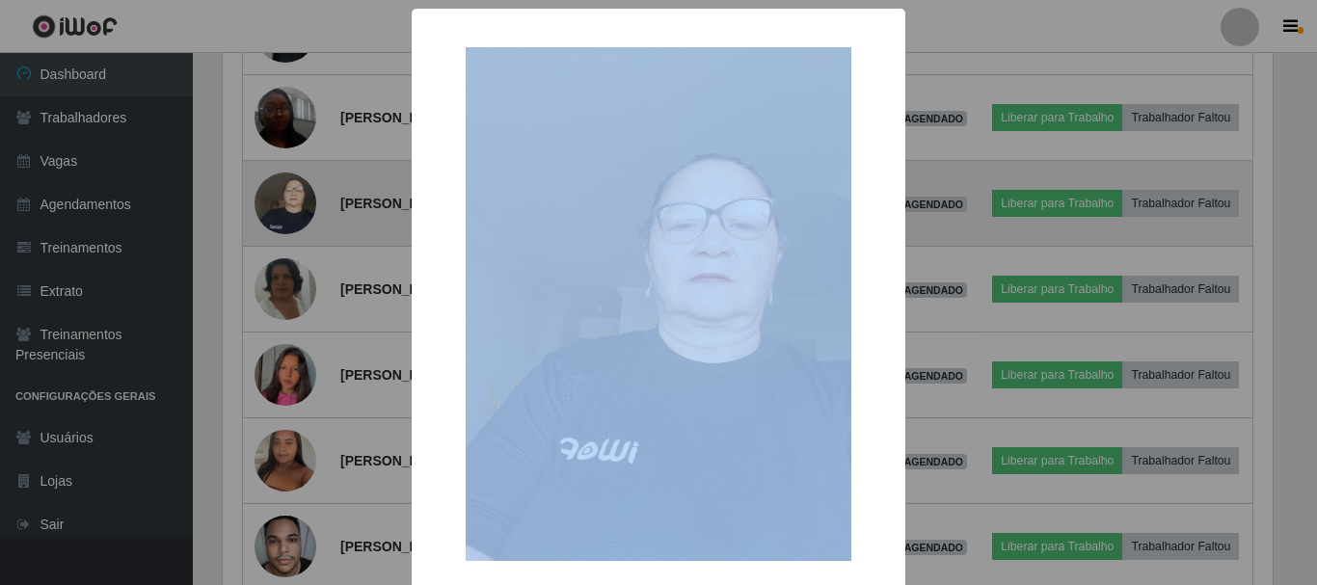
click at [295, 311] on div "× OK Cancel" at bounding box center [658, 292] width 1317 height 585
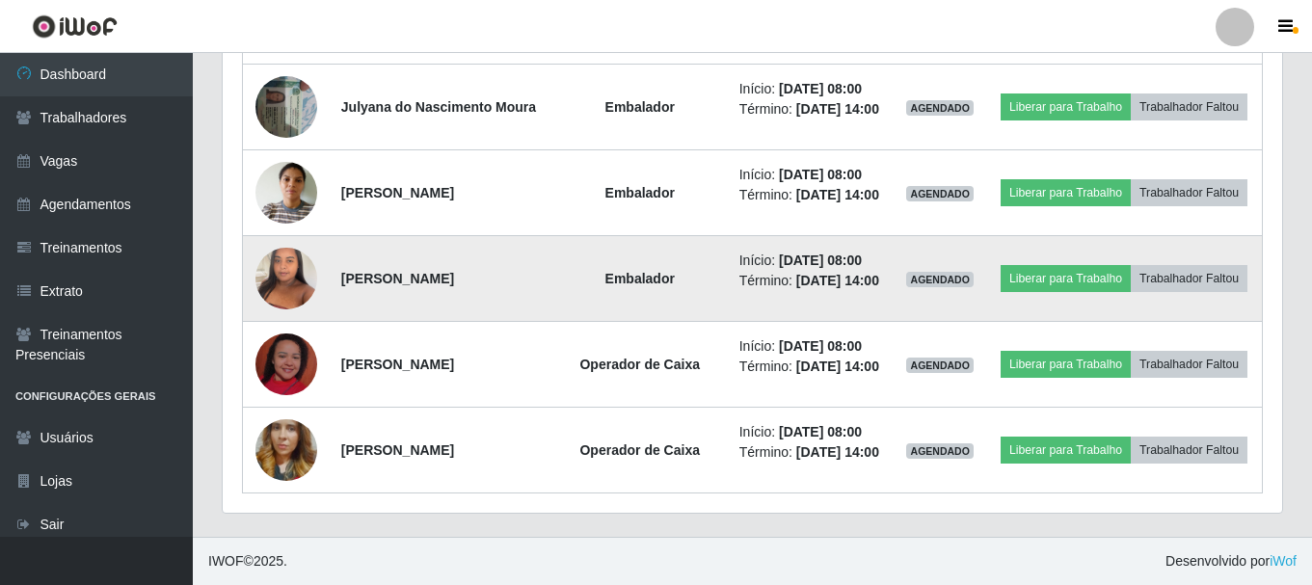
scroll to position [1864, 0]
